Goal: Task Accomplishment & Management: Manage account settings

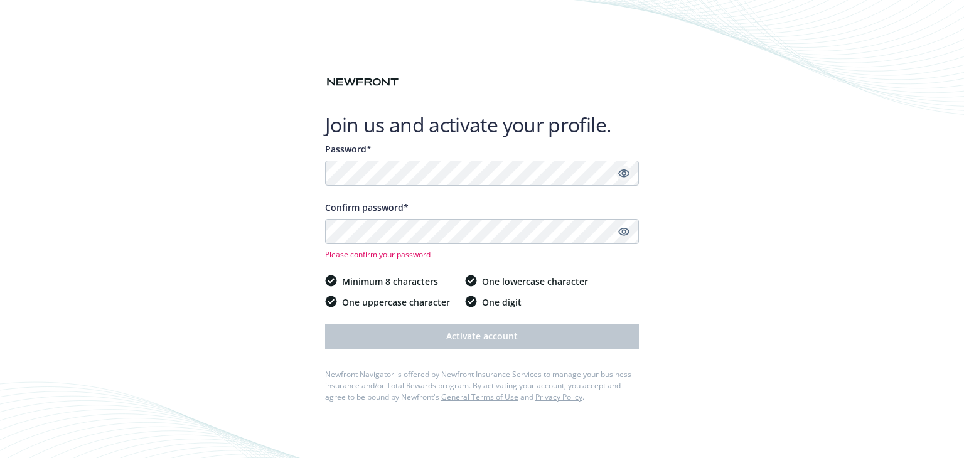
click at [628, 172] on icon "Show password" at bounding box center [623, 173] width 11 height 8
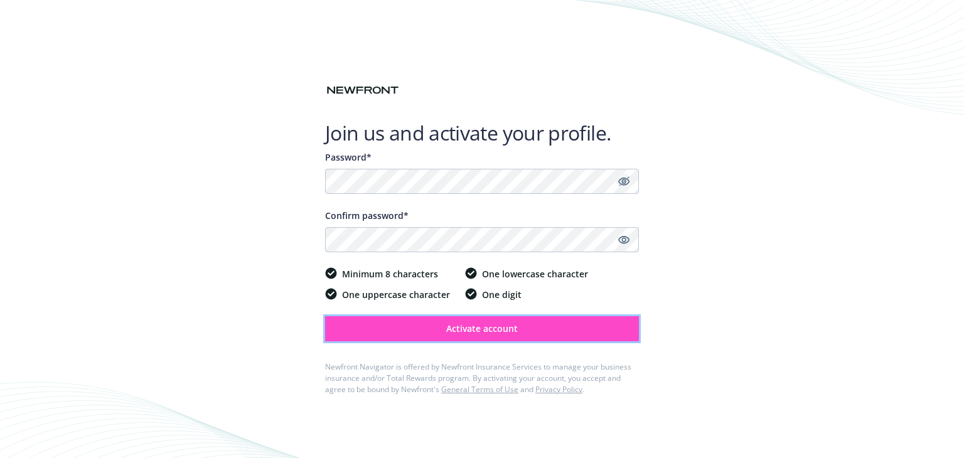
click at [503, 332] on span "Activate account" at bounding box center [482, 329] width 72 height 12
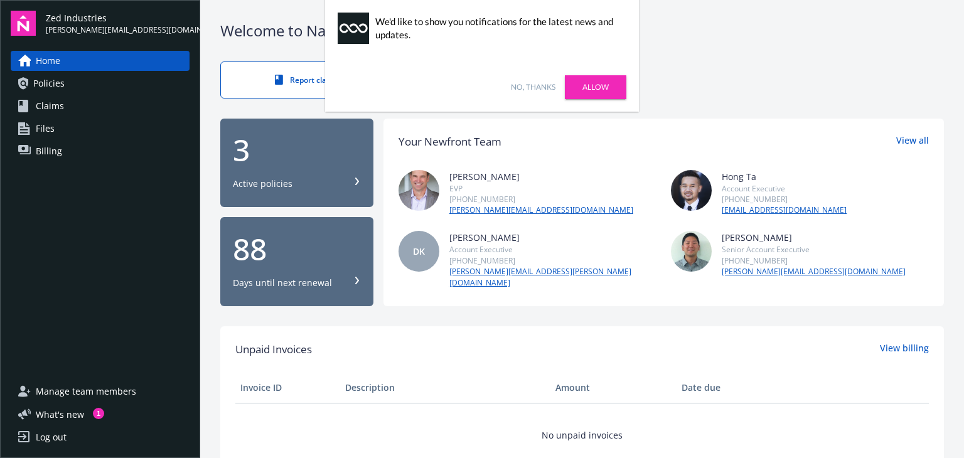
click at [585, 86] on link "Allow" at bounding box center [595, 87] width 61 height 24
